Goal: Transaction & Acquisition: Register for event/course

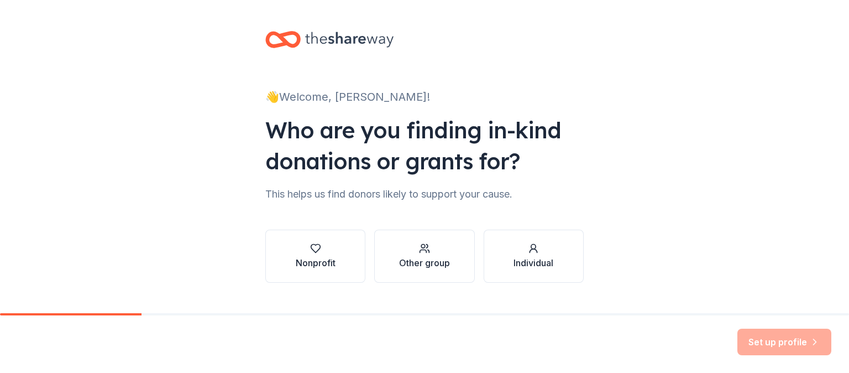
click at [637, 128] on div "👋 Welcome, [PERSON_NAME]! Who are you finding in-kind donations or grants for? …" at bounding box center [424, 168] width 849 height 336
click at [415, 263] on div "Other group" at bounding box center [424, 262] width 51 height 13
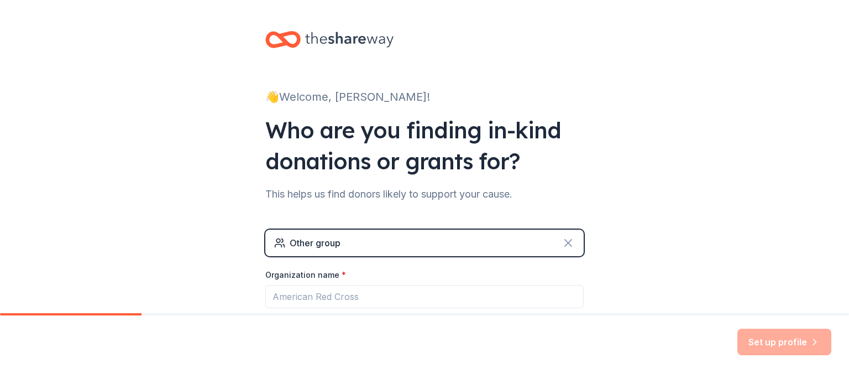
click at [565, 243] on icon at bounding box center [568, 242] width 7 height 7
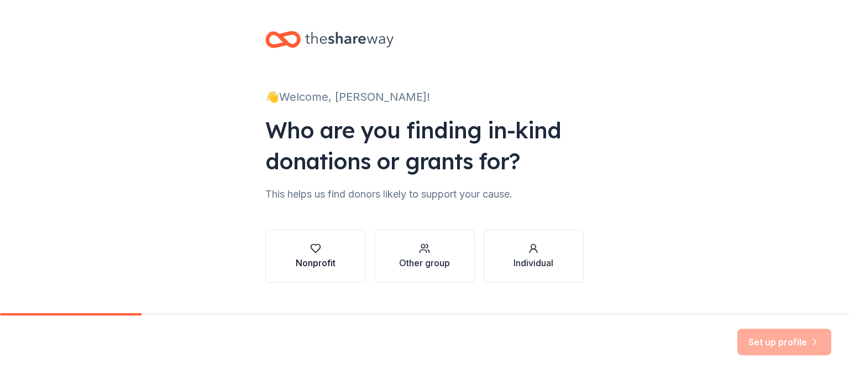
click at [308, 254] on div "Nonprofit" at bounding box center [316, 256] width 40 height 27
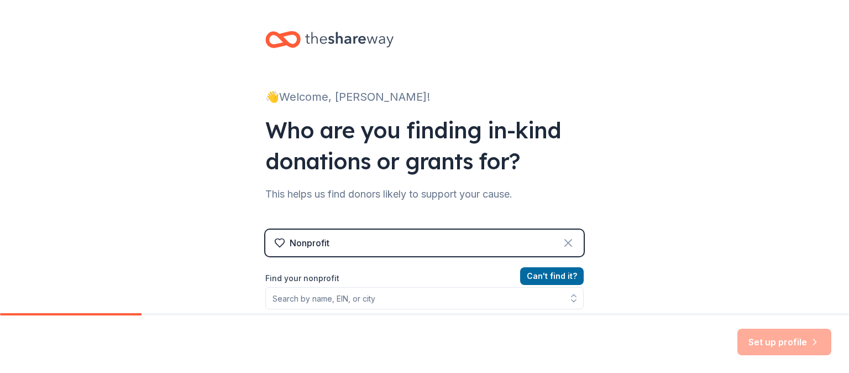
click at [565, 243] on icon at bounding box center [568, 242] width 7 height 7
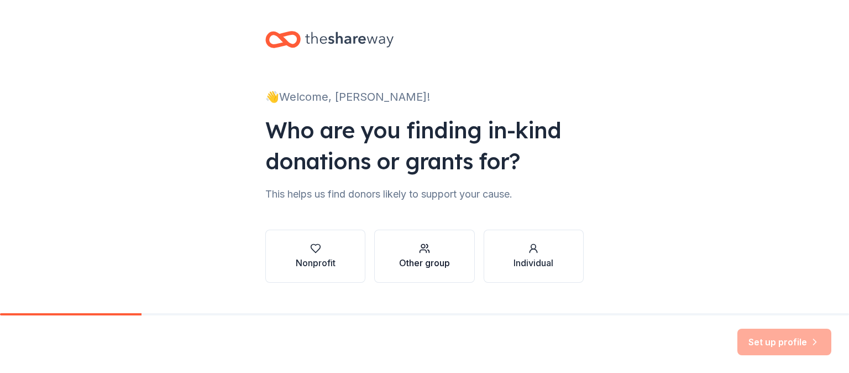
click at [418, 258] on div "Other group" at bounding box center [424, 262] width 51 height 13
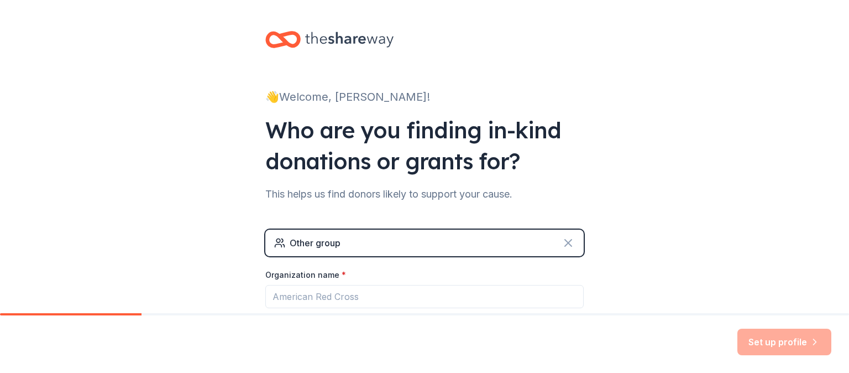
click at [565, 240] on icon at bounding box center [568, 242] width 7 height 7
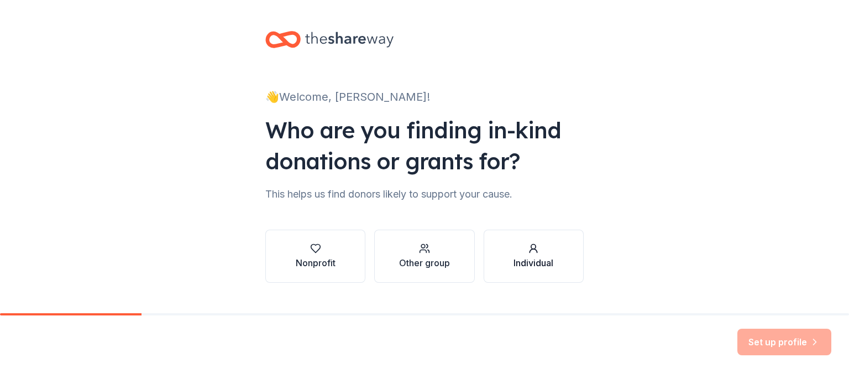
click at [529, 260] on div "Individual" at bounding box center [534, 262] width 40 height 13
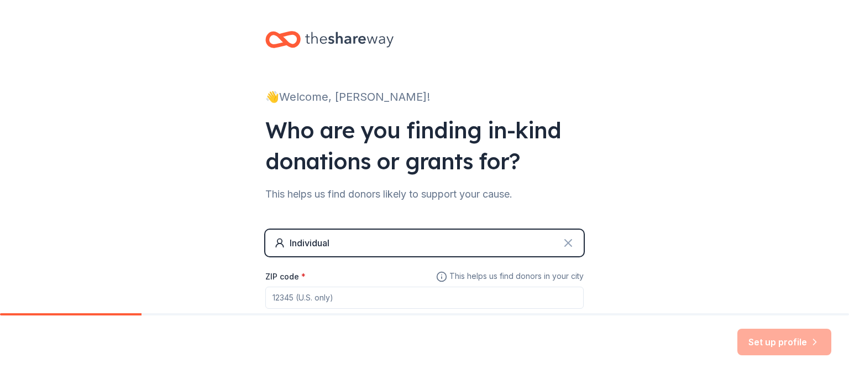
click at [566, 245] on icon at bounding box center [568, 242] width 13 height 13
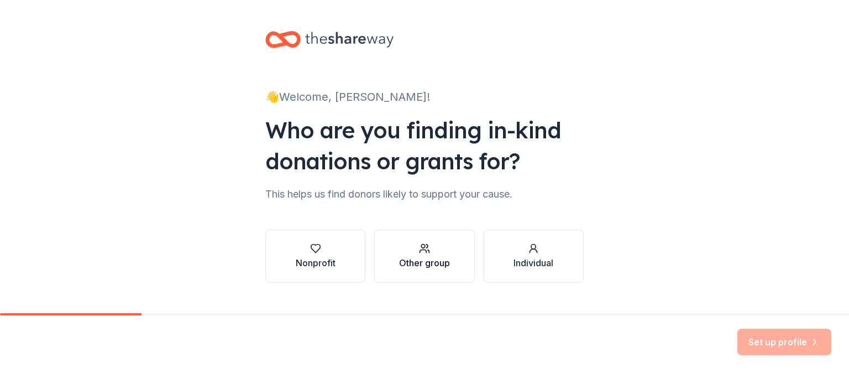
click at [418, 261] on div "Other group" at bounding box center [424, 262] width 51 height 13
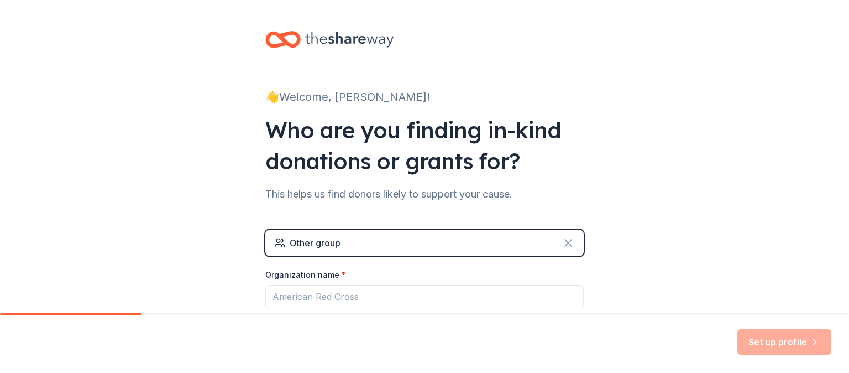
click at [565, 242] on icon at bounding box center [568, 242] width 7 height 7
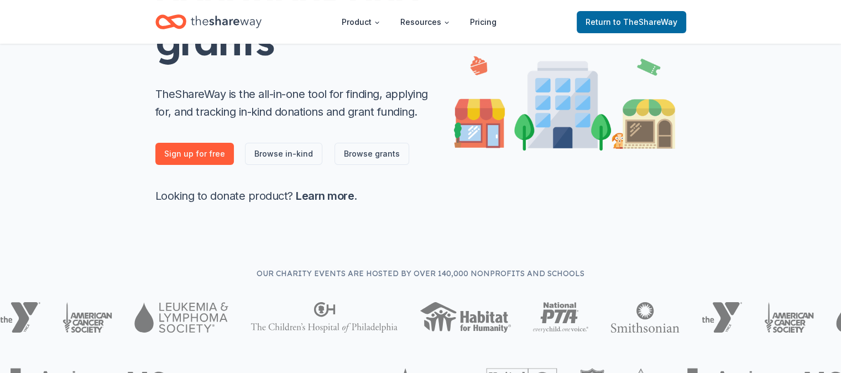
scroll to position [221, 0]
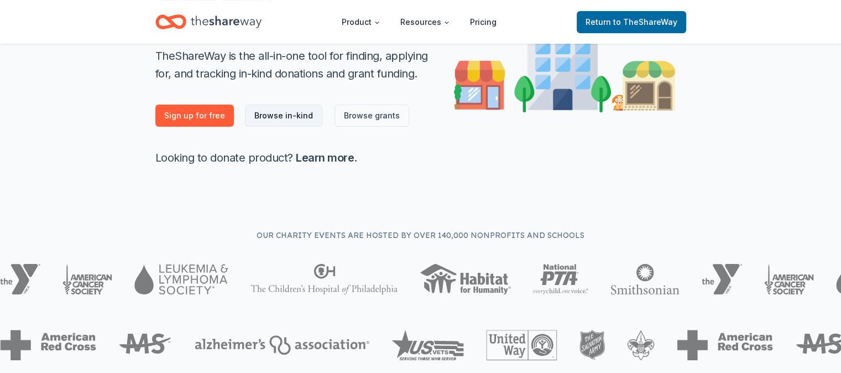
click at [279, 117] on link "Browse in-kind" at bounding box center [283, 115] width 77 height 22
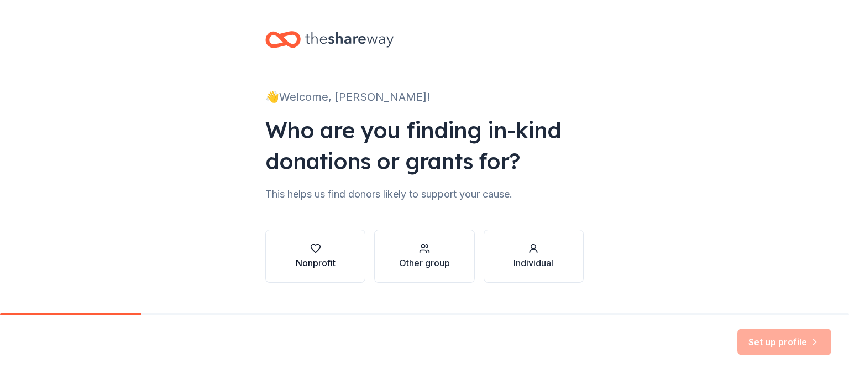
click at [307, 257] on div "Nonprofit" at bounding box center [316, 262] width 40 height 13
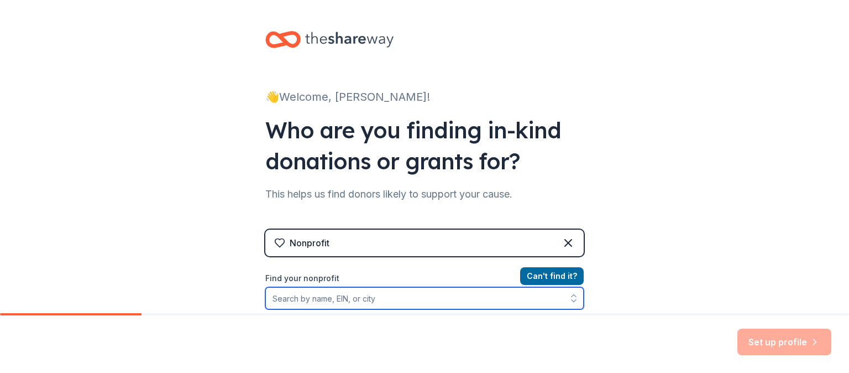
click at [315, 299] on input "Find your nonprofit" at bounding box center [424, 298] width 318 height 22
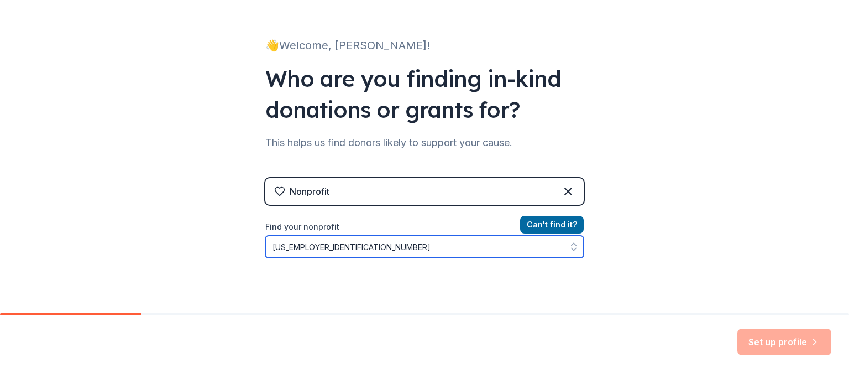
click at [572, 249] on icon "button" at bounding box center [573, 246] width 11 height 11
type input "81-6001296"
click at [571, 242] on icon "button" at bounding box center [573, 246] width 11 height 11
click at [384, 249] on input "81-6001296" at bounding box center [424, 246] width 318 height 22
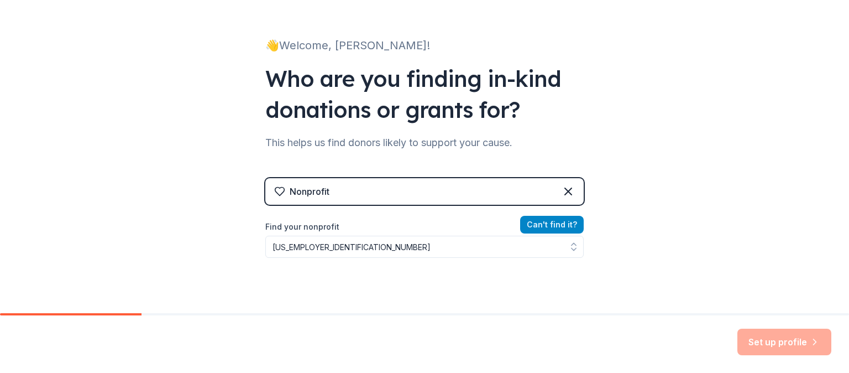
click at [548, 222] on button "Can ' t find it?" at bounding box center [552, 225] width 64 height 18
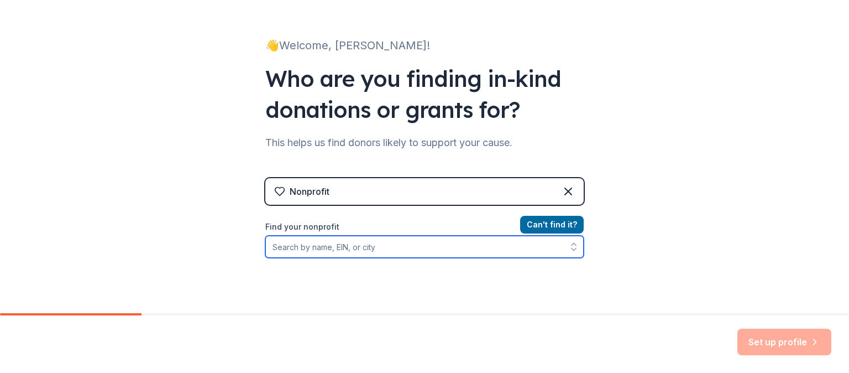
click at [377, 246] on input "Find your nonprofit" at bounding box center [424, 246] width 318 height 22
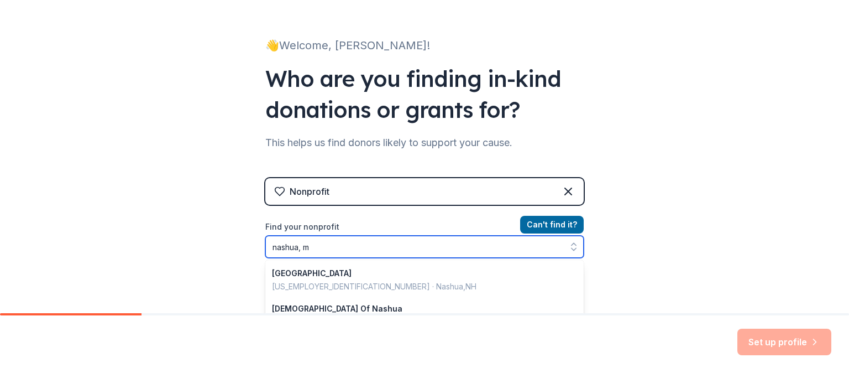
type input "nashua, mt"
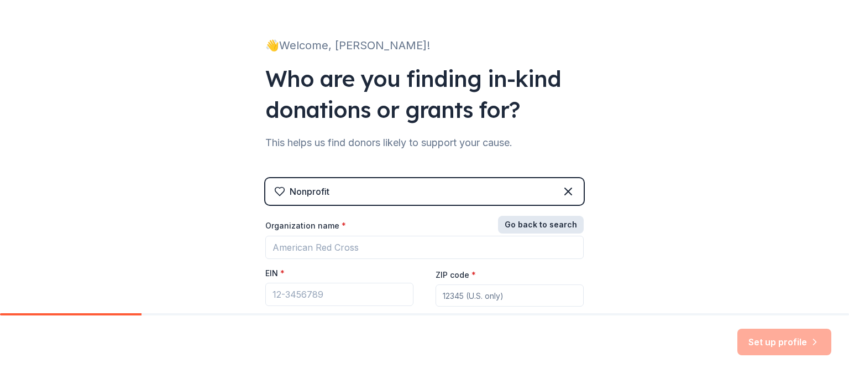
click at [540, 223] on button "Go back to search" at bounding box center [541, 225] width 86 height 18
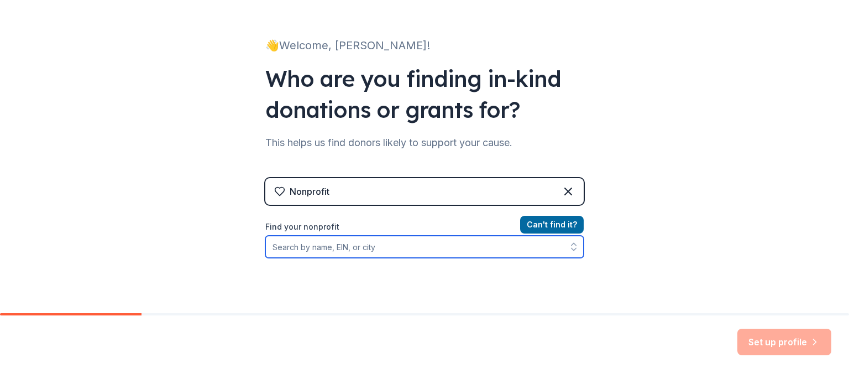
click at [279, 244] on input "Find your nonprofit" at bounding box center [424, 246] width 318 height 22
type input "nashua volunteer fire department"
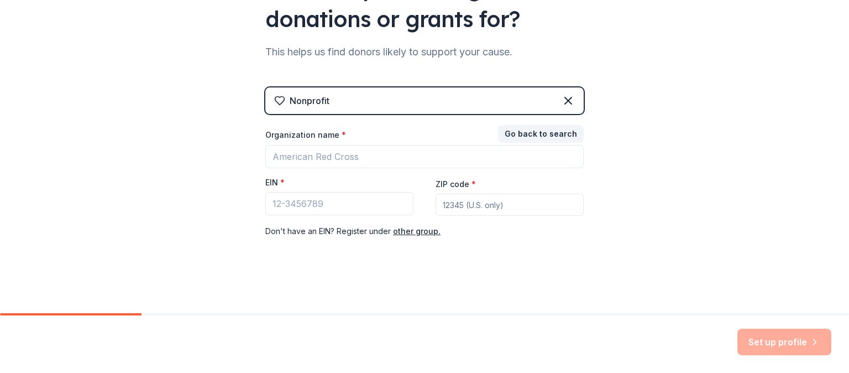
scroll to position [142, 0]
click at [324, 206] on input "EIN *" at bounding box center [339, 203] width 148 height 23
type input "6"
type input "8"
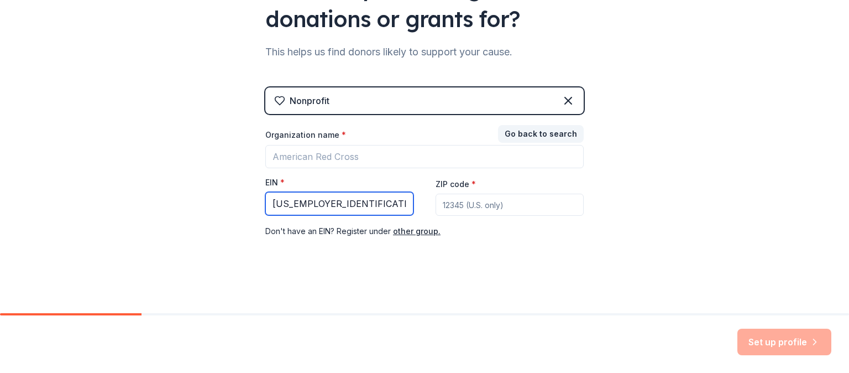
type input "81-6001296"
click at [476, 201] on input "ZIP code *" at bounding box center [510, 204] width 148 height 22
type input "59248"
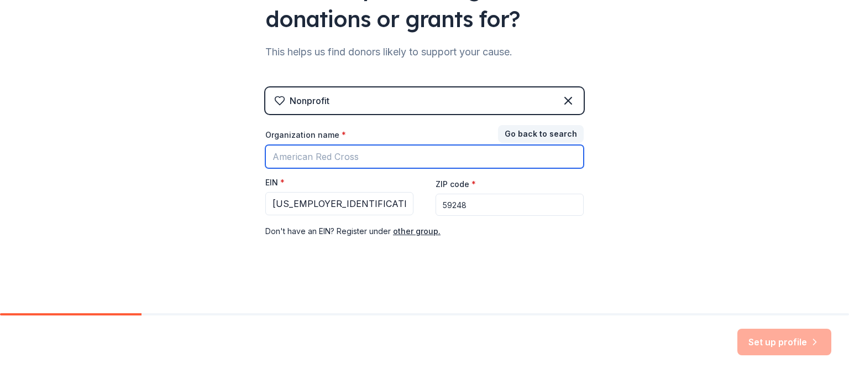
type input "Nashua Volunteer Fire Department"
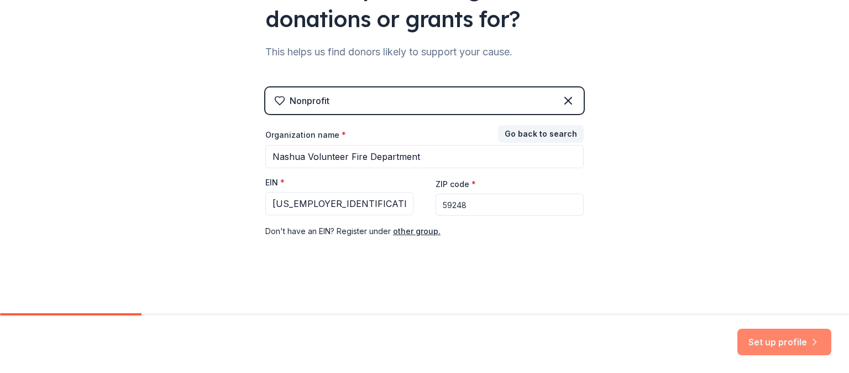
click at [783, 343] on button "Set up profile" at bounding box center [784, 341] width 94 height 27
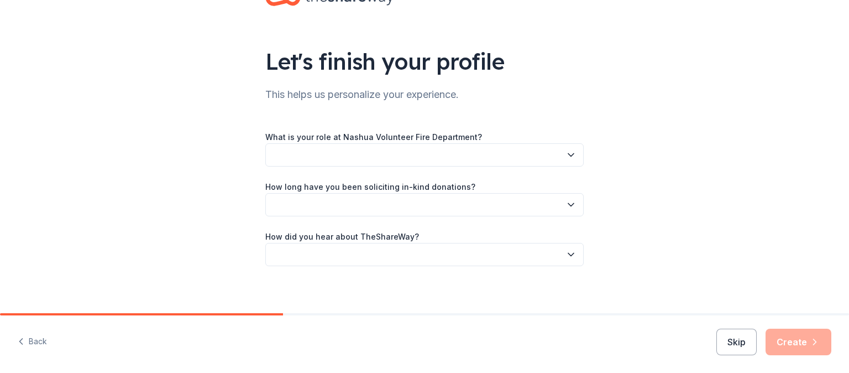
scroll to position [48, 0]
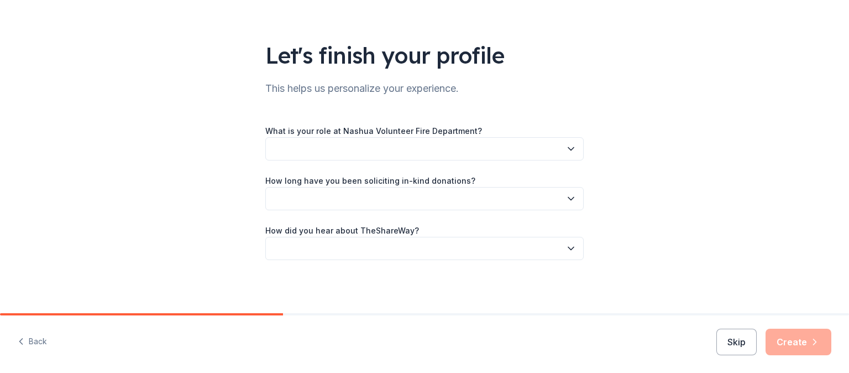
click at [568, 245] on icon "button" at bounding box center [571, 248] width 11 height 11
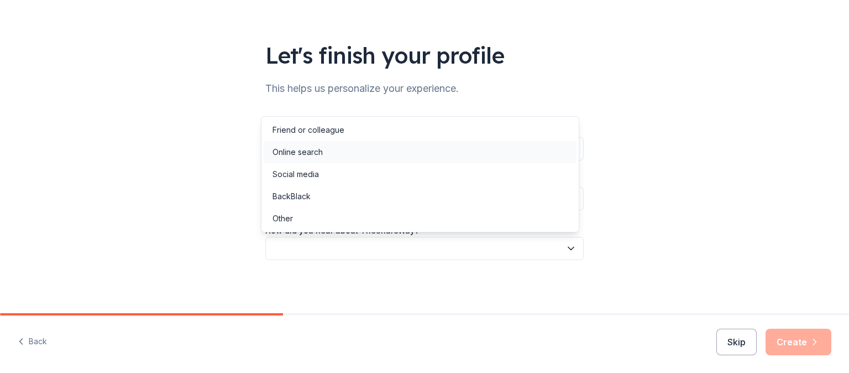
click at [321, 155] on div "Online search" at bounding box center [298, 151] width 50 height 13
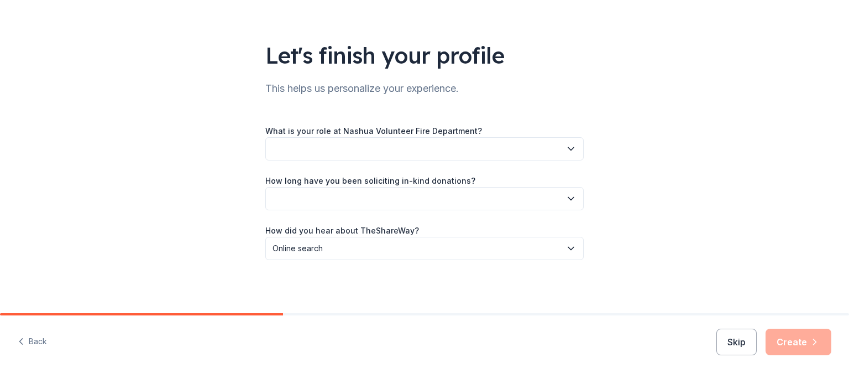
click at [568, 198] on icon "button" at bounding box center [571, 198] width 6 height 3
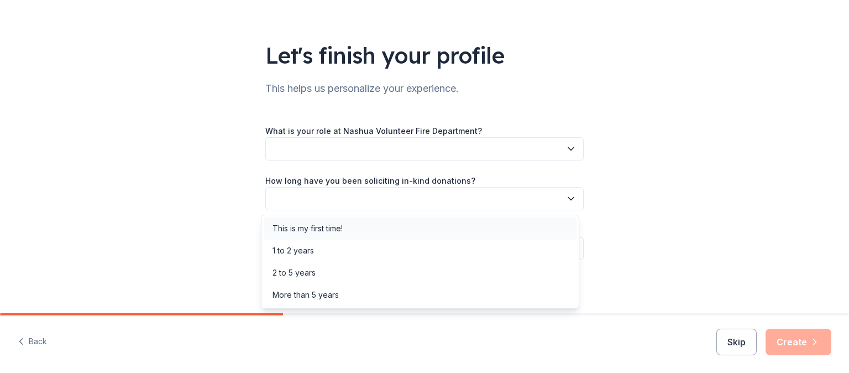
click at [332, 227] on div "This is my first time!" at bounding box center [308, 228] width 70 height 13
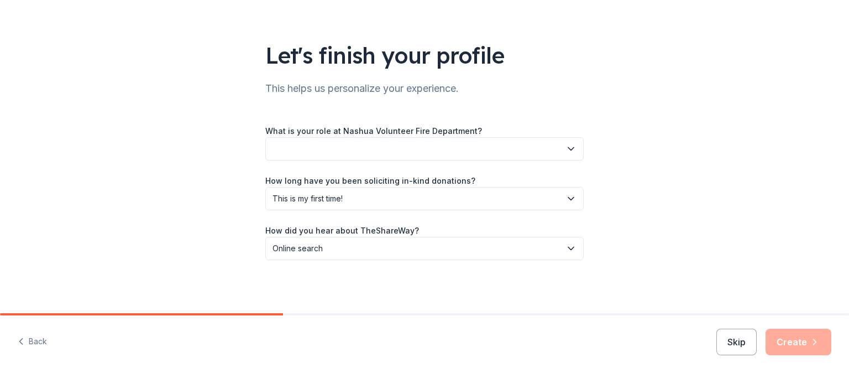
click at [568, 149] on icon "button" at bounding box center [571, 149] width 6 height 3
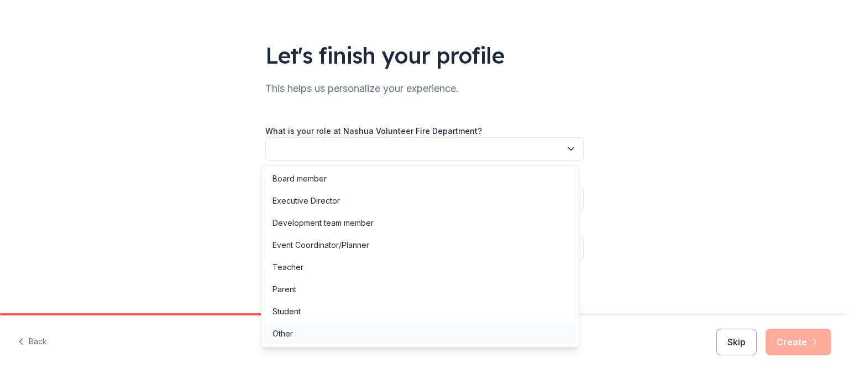
click at [282, 334] on div "Other" at bounding box center [283, 333] width 20 height 13
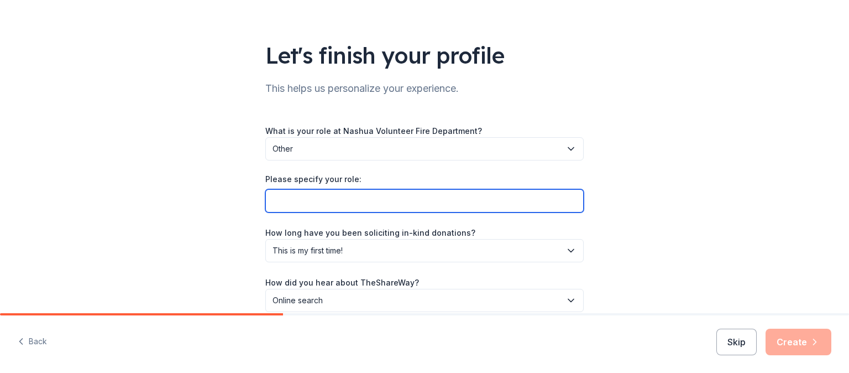
click at [274, 201] on input "Please specify your role:" at bounding box center [424, 200] width 318 height 23
type input "Fire Fighter/EMT"
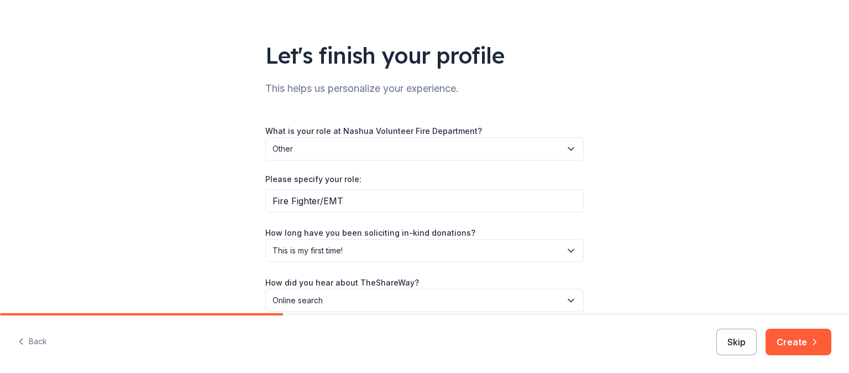
click at [739, 342] on button "Skip" at bounding box center [736, 341] width 40 height 27
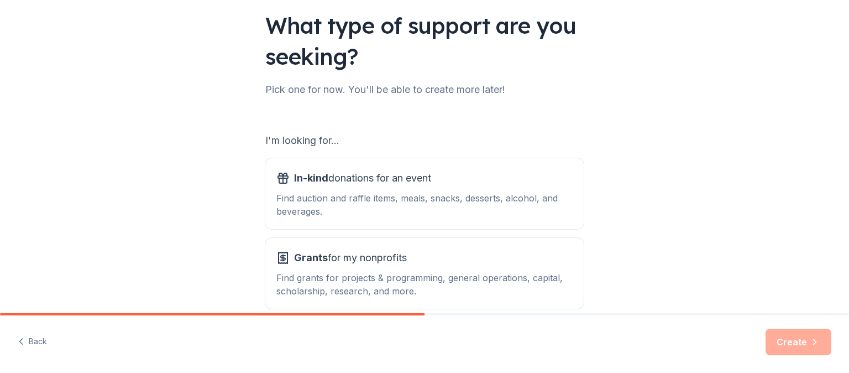
scroll to position [111, 0]
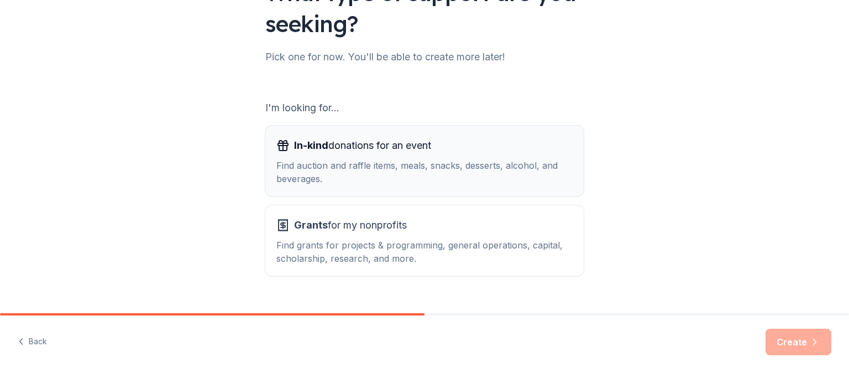
click at [337, 163] on div "Find auction and raffle items, meals, snacks, desserts, alcohol, and beverages." at bounding box center [424, 172] width 296 height 27
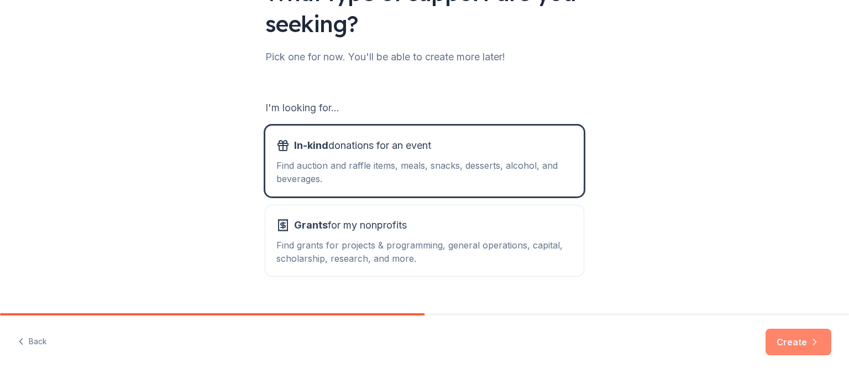
click at [800, 344] on button "Create" at bounding box center [799, 341] width 66 height 27
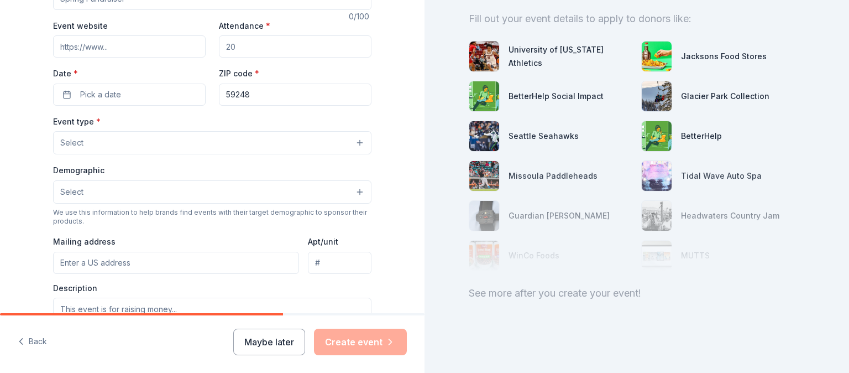
scroll to position [221, 0]
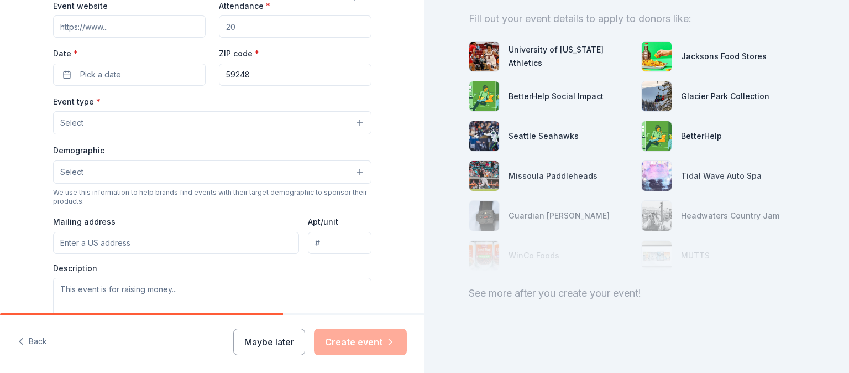
click at [355, 171] on button "Select" at bounding box center [212, 171] width 318 height 23
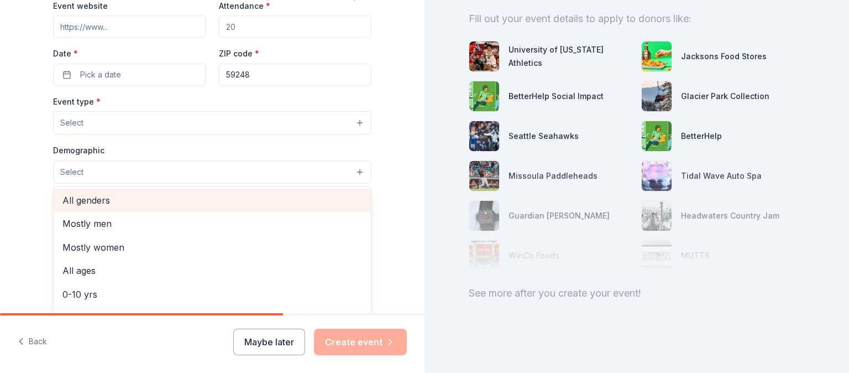
click at [101, 202] on span "All genders" at bounding box center [212, 200] width 300 height 14
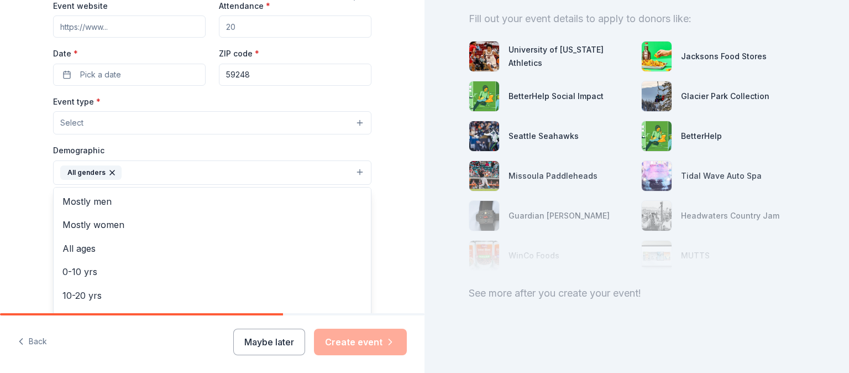
click at [394, 204] on div "Tell us about your event. We'll find in-kind donations you can apply for. Event…" at bounding box center [212, 147] width 425 height 737
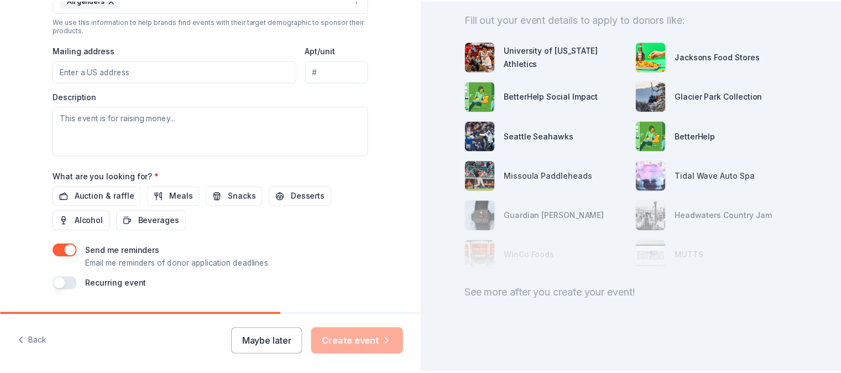
scroll to position [424, 0]
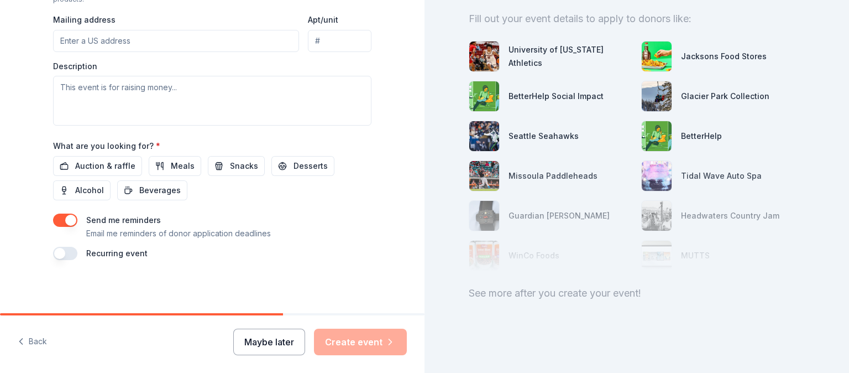
click at [268, 348] on button "Maybe later" at bounding box center [269, 341] width 72 height 27
click at [275, 340] on button "Maybe later" at bounding box center [269, 341] width 72 height 27
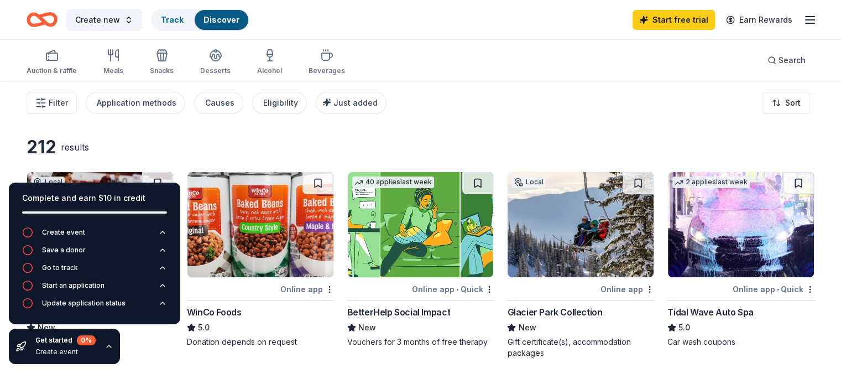
click at [153, 357] on div "Complete and earn $10 in credit Create event Save a donor Go to track Start an …" at bounding box center [94, 273] width 189 height 199
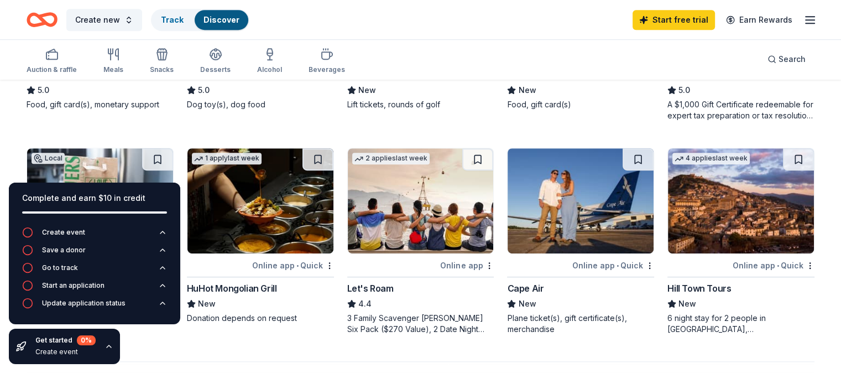
scroll to position [719, 0]
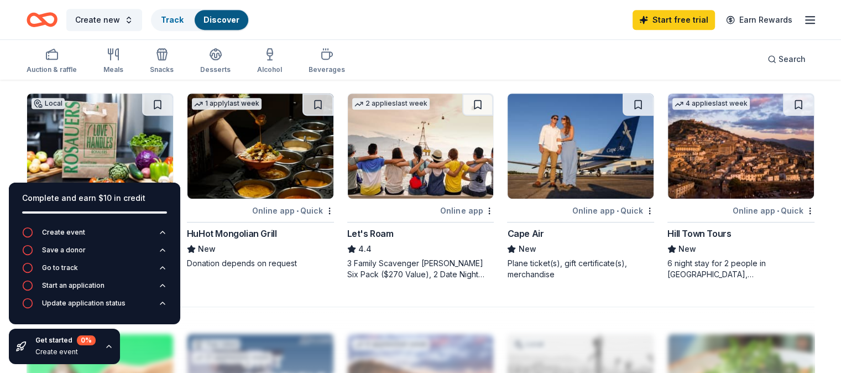
click at [11, 170] on div "212 results Local Online app University of Montana Athletics New Merchandise, t…" at bounding box center [420, 56] width 841 height 1388
click at [107, 343] on icon "button" at bounding box center [108, 346] width 9 height 9
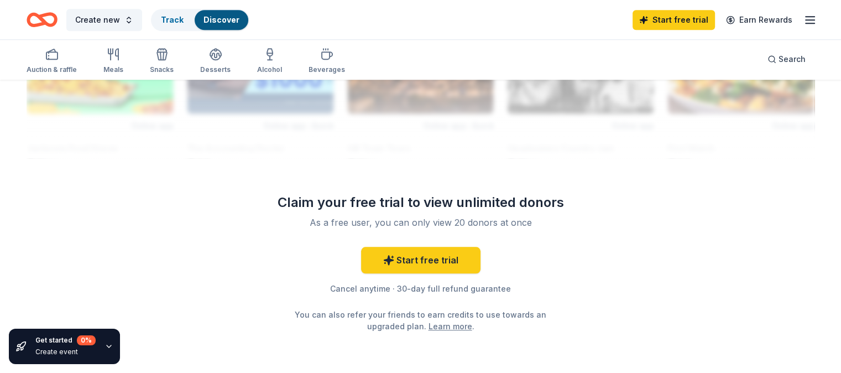
scroll to position [1050, 0]
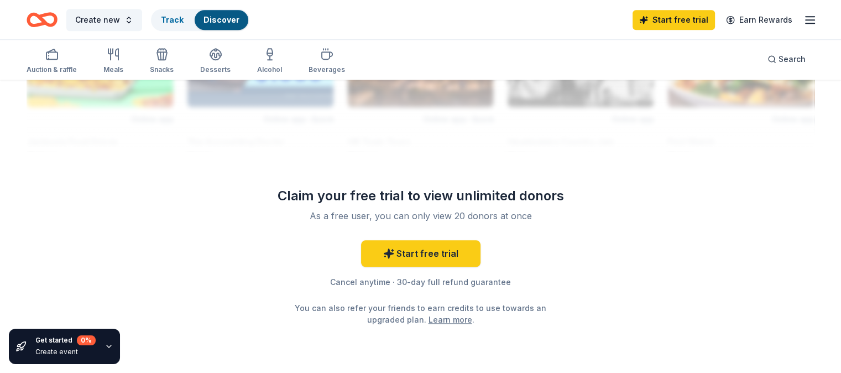
click at [803, 18] on icon "button" at bounding box center [809, 19] width 13 height 13
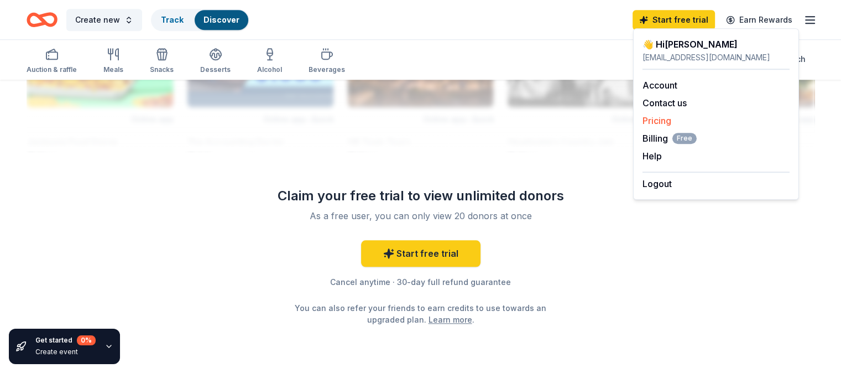
click at [657, 118] on link "Pricing" at bounding box center [656, 120] width 29 height 11
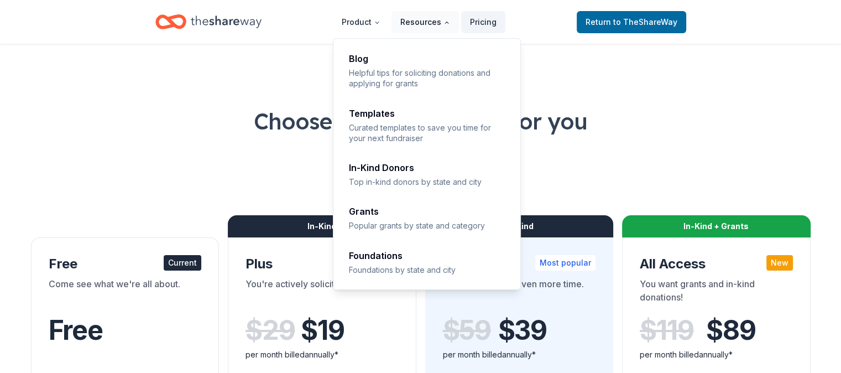
click at [449, 20] on icon "Main" at bounding box center [446, 22] width 7 height 7
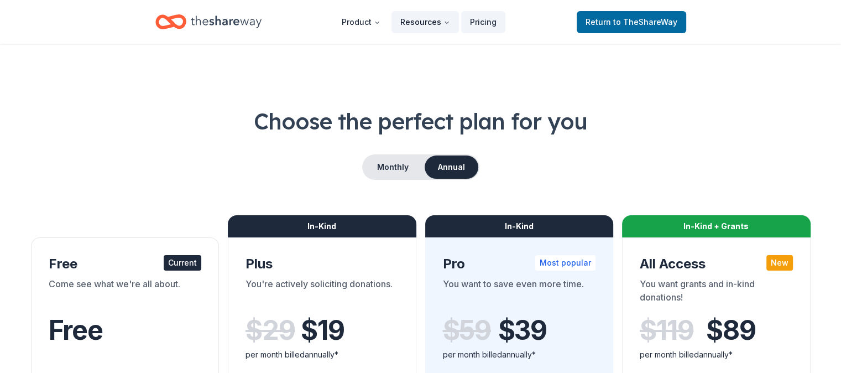
click at [444, 22] on icon "Main" at bounding box center [446, 22] width 7 height 7
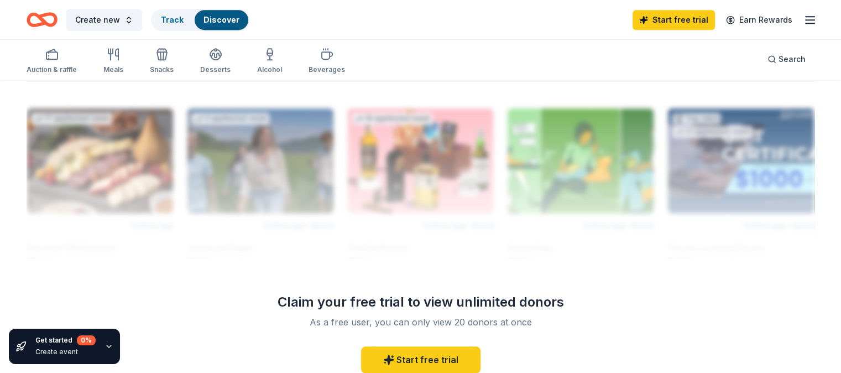
scroll to position [951, 0]
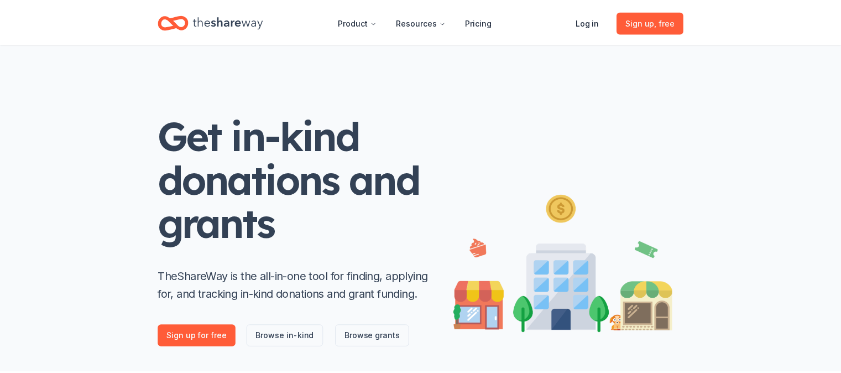
scroll to position [221, 0]
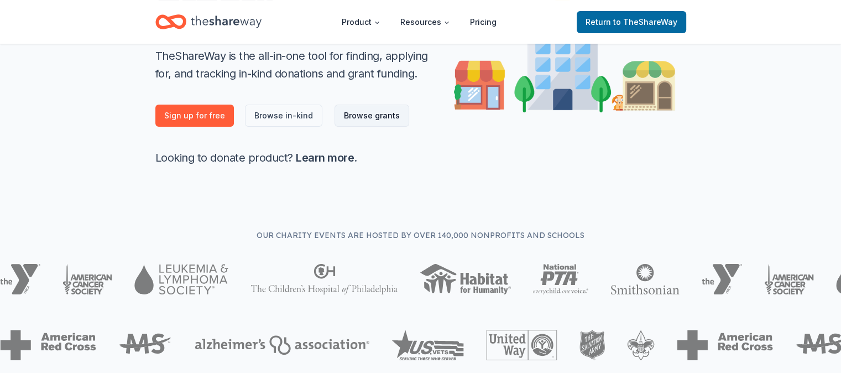
click at [374, 113] on link "Browse grants" at bounding box center [371, 115] width 75 height 22
click at [362, 113] on link "Browse grants" at bounding box center [371, 115] width 75 height 22
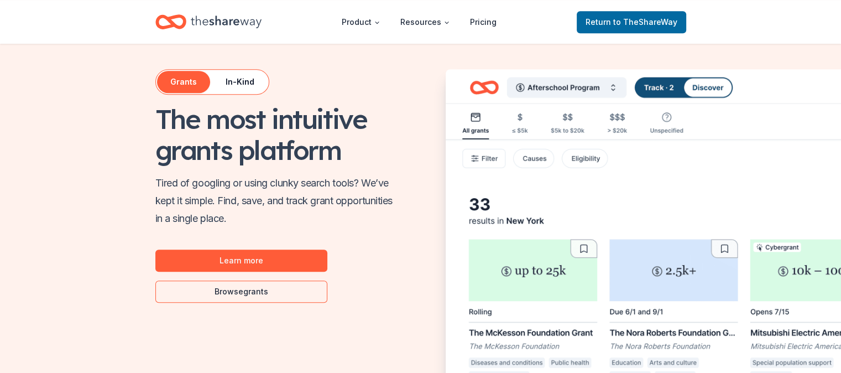
scroll to position [608, 0]
